Goal: Find specific page/section: Find specific page/section

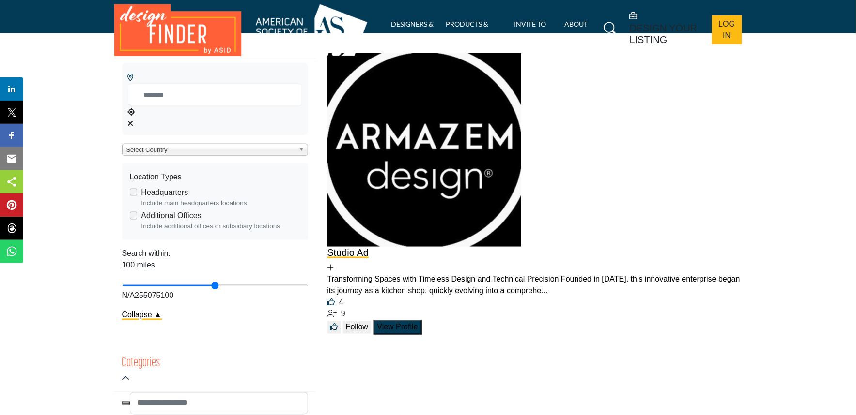
scroll to position [484, 0]
